Goal: Transaction & Acquisition: Purchase product/service

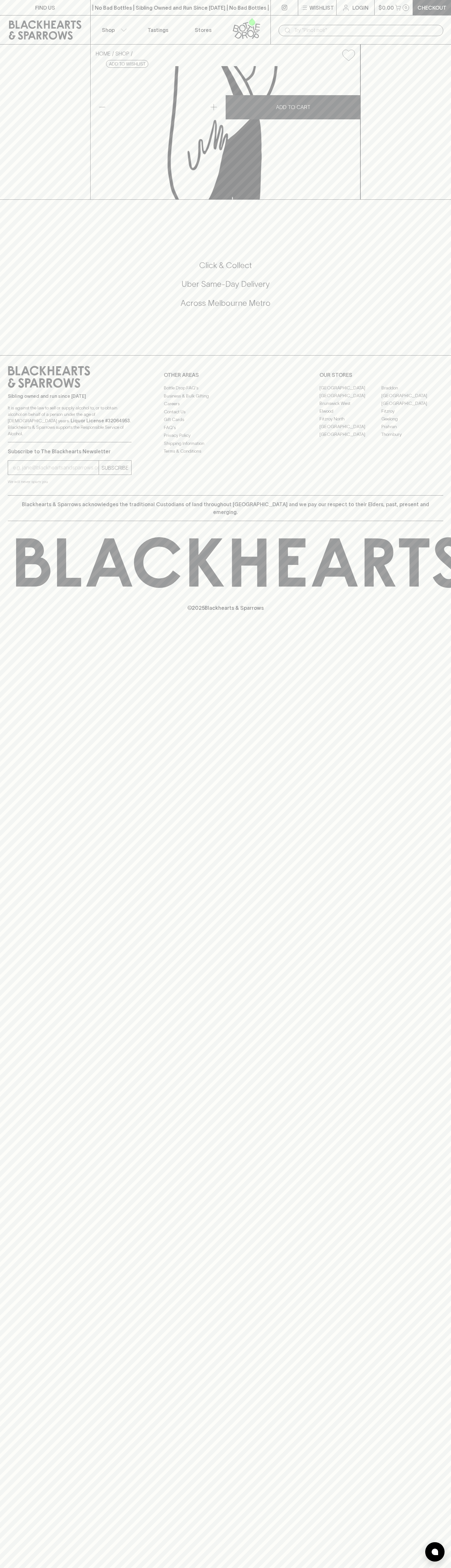
click at [18, 16] on link at bounding box center [45, 30] width 90 height 29
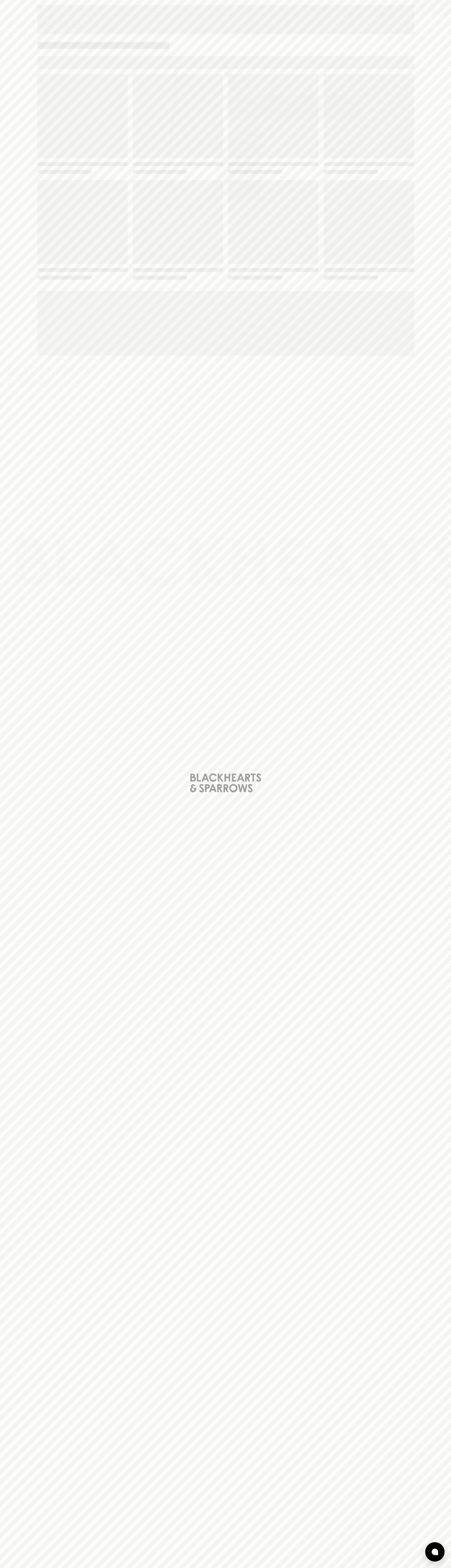
click at [425, 564] on div "Loading" at bounding box center [225, 784] width 451 height 1568
click at [177, 1567] on html "FIND US | No Bad Bottles | Sibling Owned and Run Since 2006 | No Bad Bottles | …" at bounding box center [225, 784] width 451 height 1568
click at [7, 344] on div "Loading" at bounding box center [225, 784] width 451 height 1568
